Goal: Task Accomplishment & Management: Manage account settings

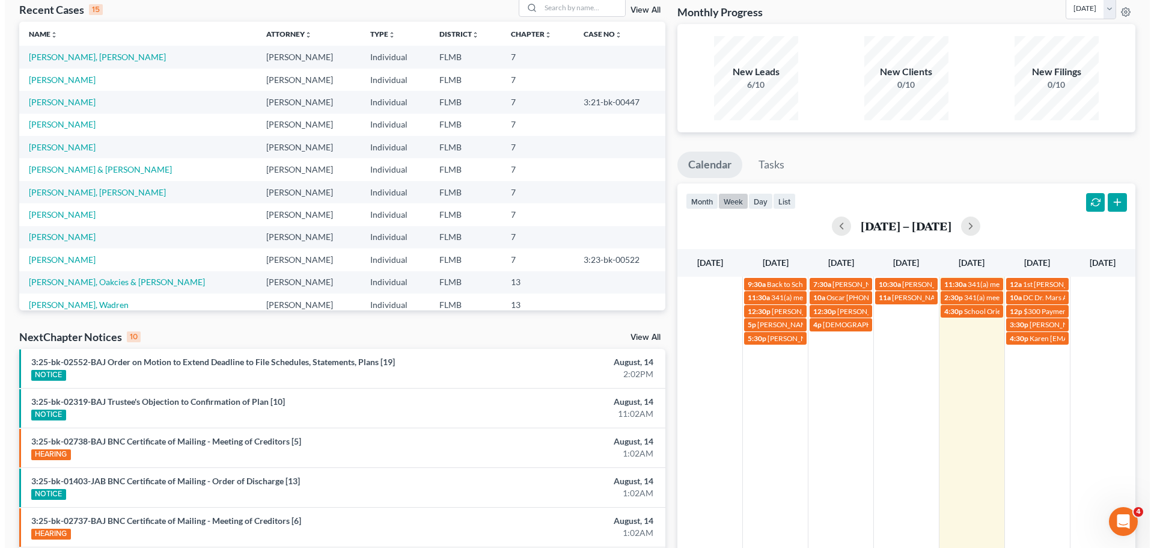
scroll to position [60, 0]
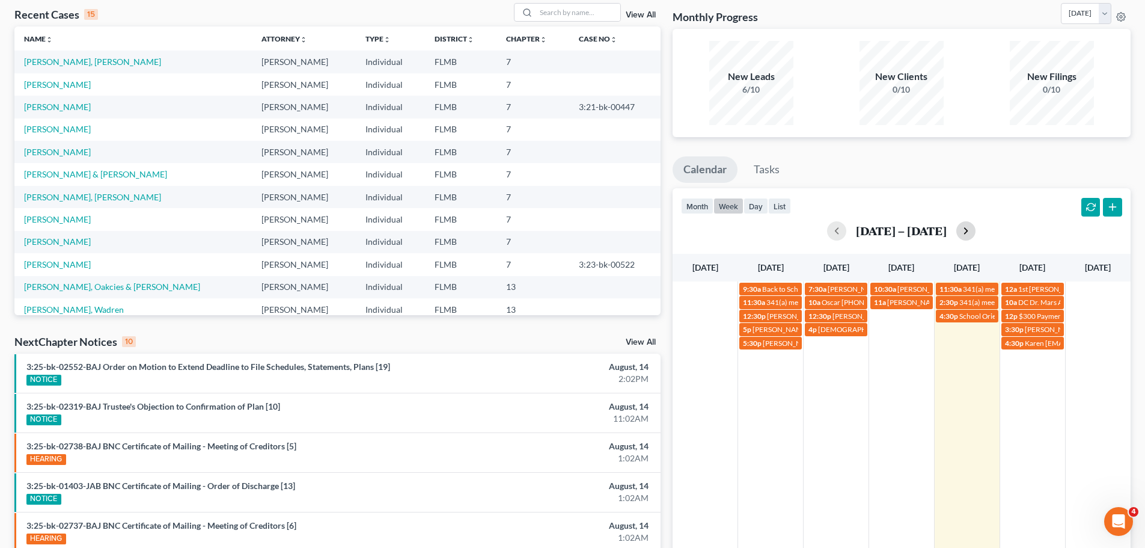
click at [973, 230] on button "button" at bounding box center [965, 230] width 19 height 19
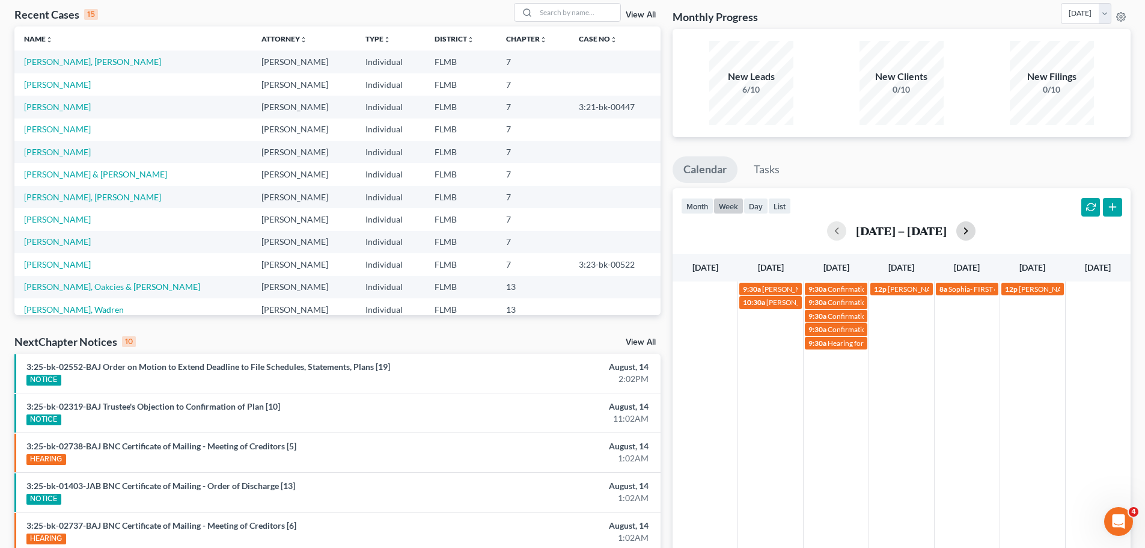
click at [967, 231] on button "button" at bounding box center [965, 230] width 19 height 19
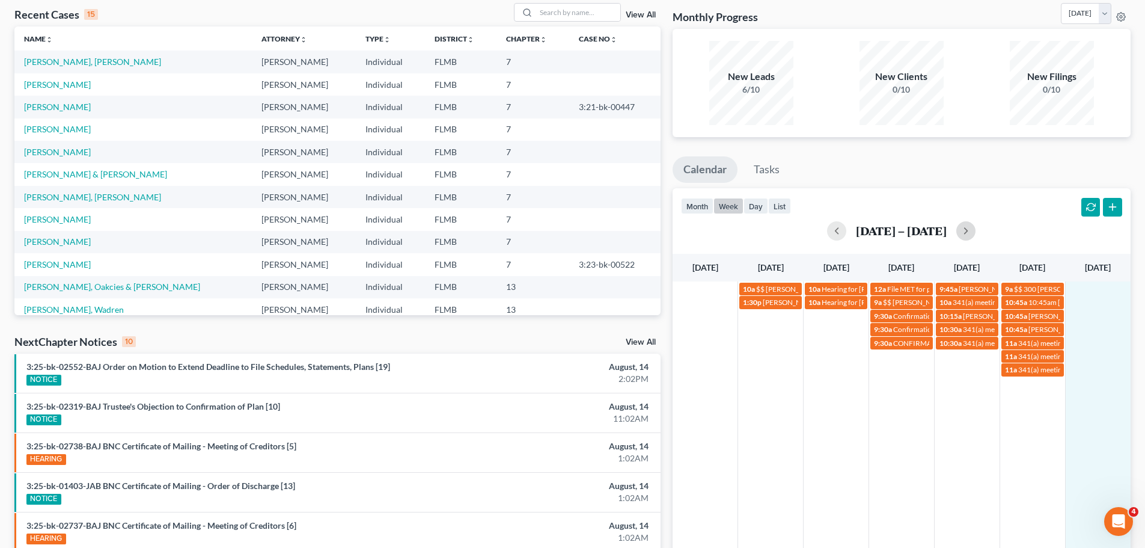
click at [1091, 291] on td at bounding box center [1098, 328] width 66 height 95
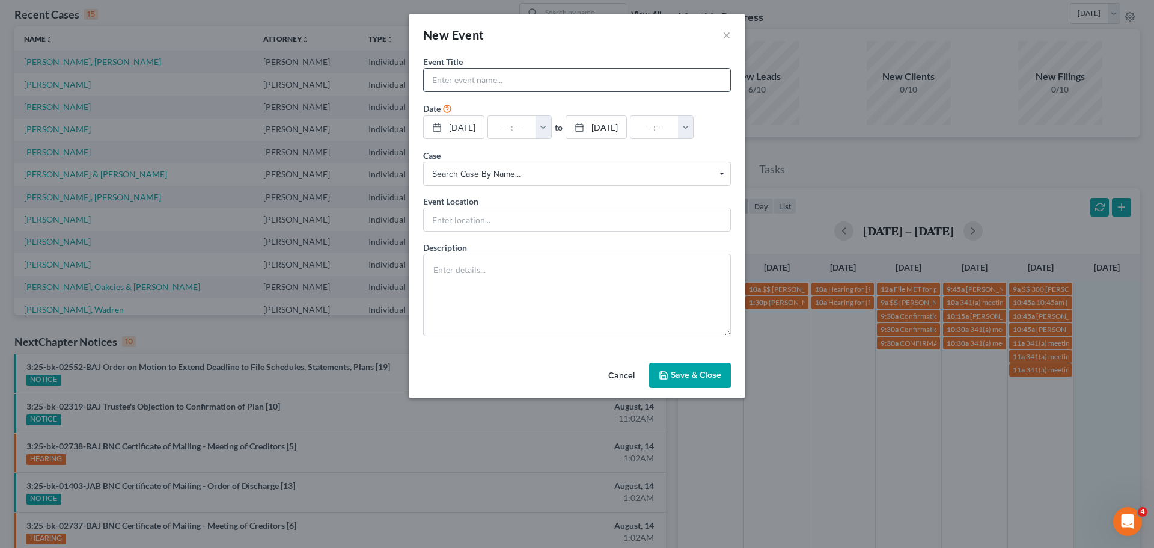
click at [627, 84] on input "text" at bounding box center [577, 80] width 307 height 23
type input "[PERSON_NAME] [PHONE_NUMBER]"
click at [640, 286] on textarea at bounding box center [577, 295] width 308 height 82
type textarea "Filed bk in [DATE];"
click at [551, 127] on button "button" at bounding box center [544, 127] width 16 height 23
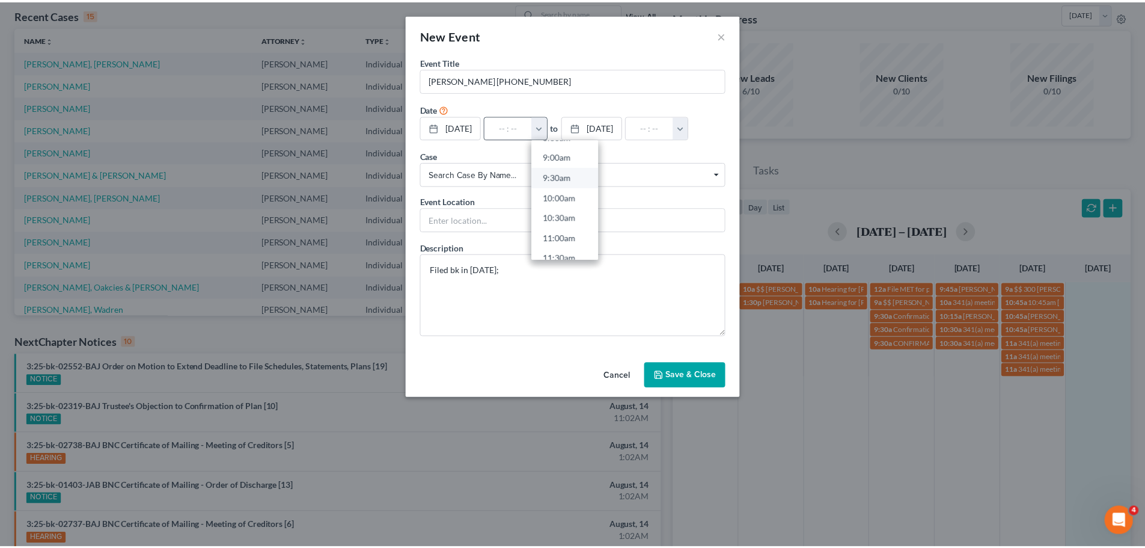
scroll to position [301, 0]
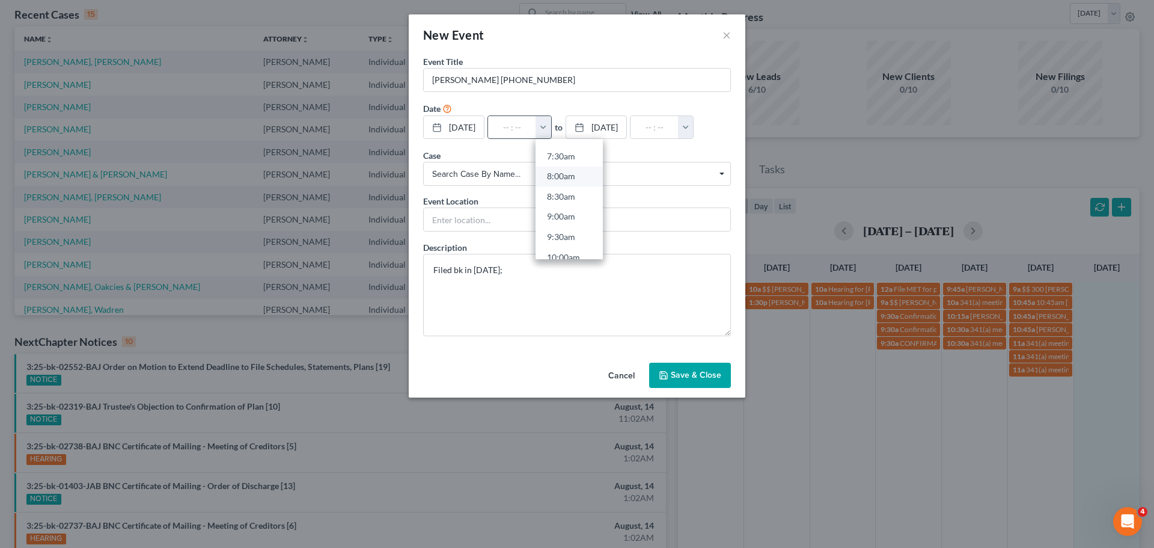
click at [577, 174] on link "8:00am" at bounding box center [569, 176] width 67 height 20
type input "8:00am"
type input "09:00am"
click at [697, 375] on button "Save & Close" at bounding box center [690, 374] width 82 height 25
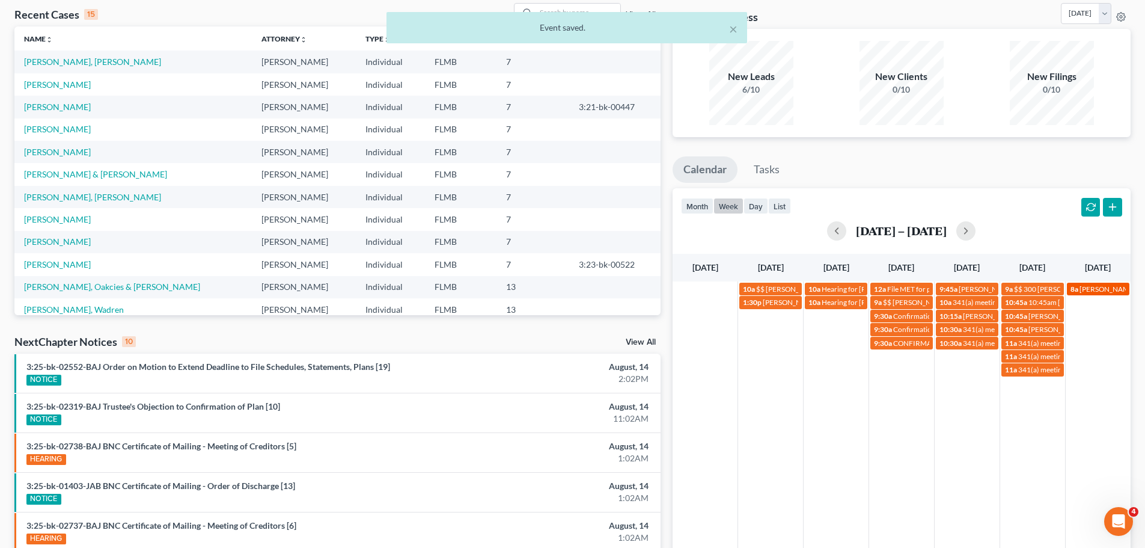
click at [1080, 291] on span "[PERSON_NAME] [PHONE_NUMBER]" at bounding box center [1140, 288] width 121 height 9
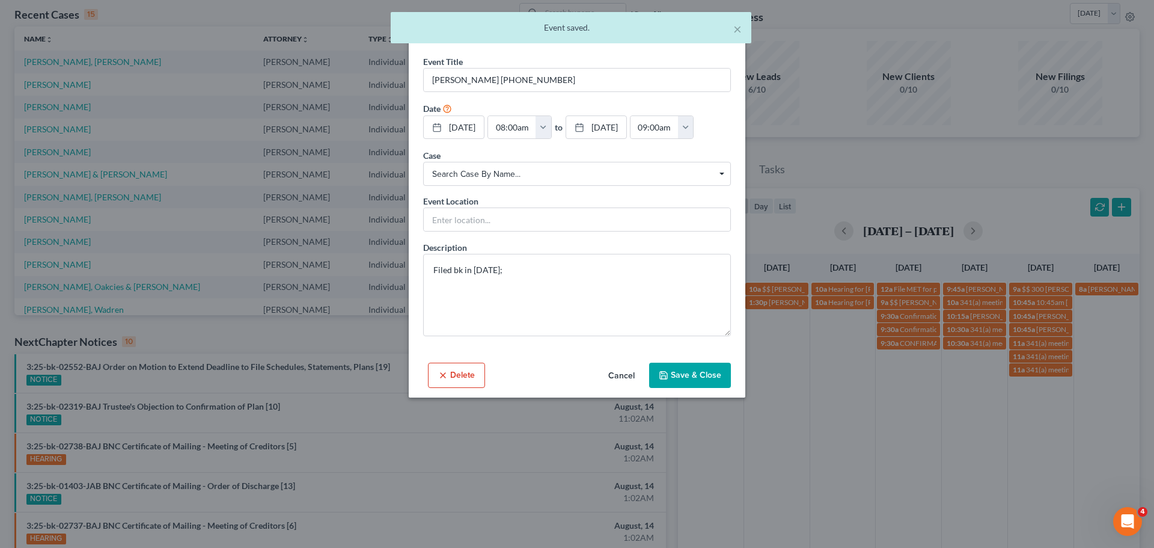
click at [733, 26] on div "Event saved." at bounding box center [570, 28] width 341 height 12
click at [736, 28] on button "×" at bounding box center [737, 29] width 8 height 14
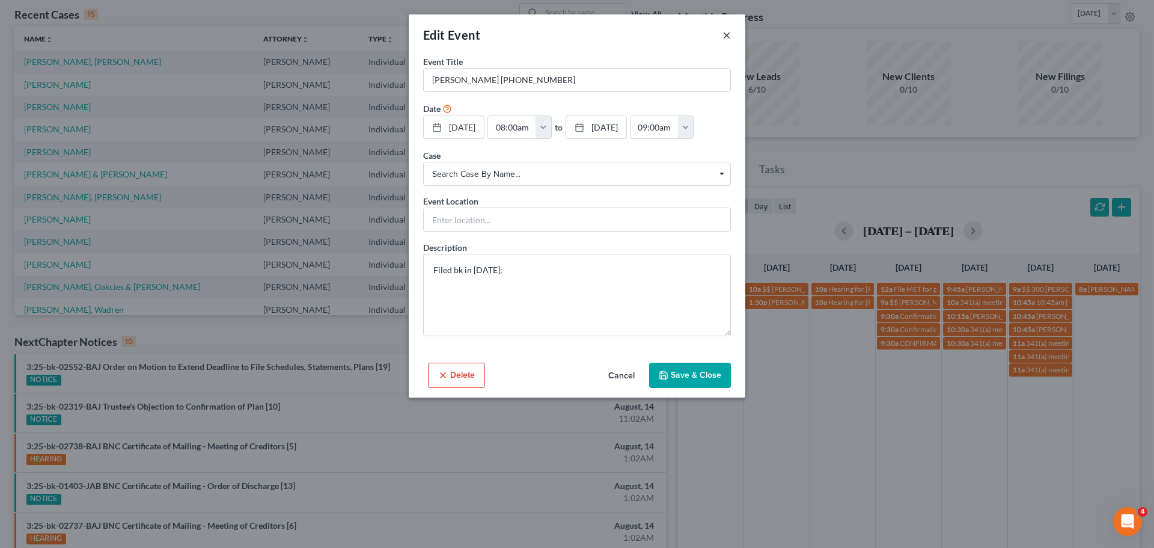
click at [727, 37] on button "×" at bounding box center [727, 35] width 8 height 14
